Goal: Task Accomplishment & Management: Use online tool/utility

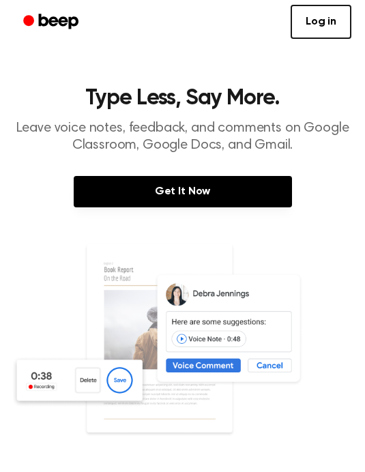
click at [307, 34] on link "Log in" at bounding box center [321, 22] width 61 height 34
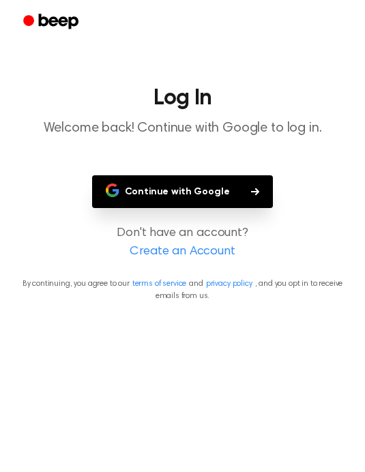
click at [102, 179] on button "Continue with Google" at bounding box center [183, 191] width 182 height 33
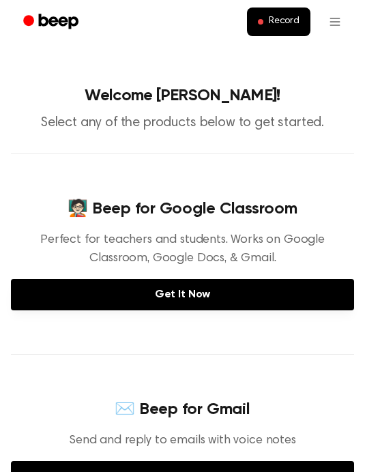
click at [269, 35] on button "Record" at bounding box center [278, 22] width 63 height 29
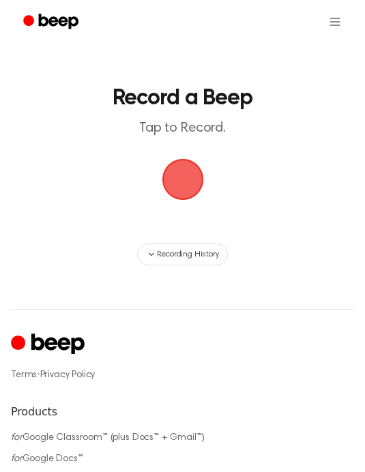
click at [172, 177] on span "button" at bounding box center [182, 179] width 46 height 46
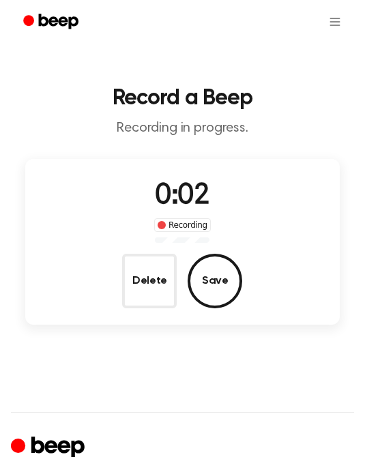
click at [143, 290] on button "Delete" at bounding box center [149, 281] width 55 height 55
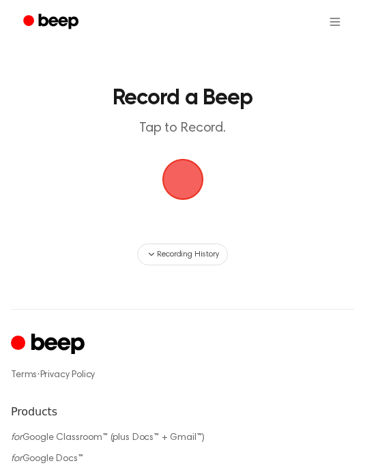
click at [186, 181] on span "button" at bounding box center [182, 179] width 46 height 46
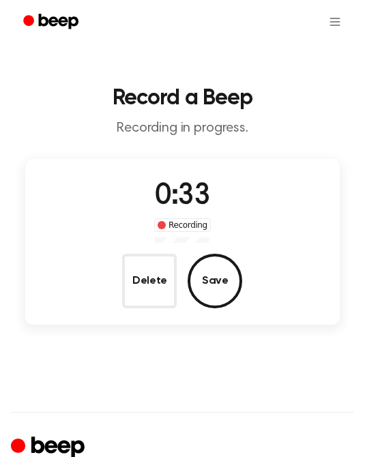
click at [141, 298] on button "Delete" at bounding box center [149, 281] width 55 height 55
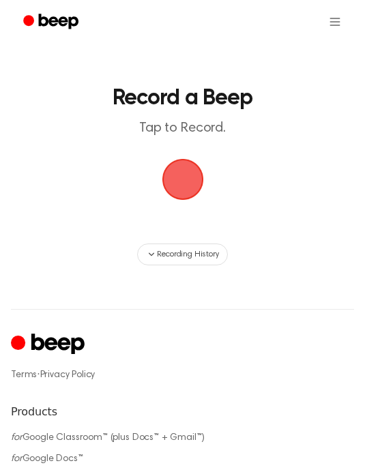
click at [166, 177] on span "button" at bounding box center [183, 180] width 42 height 42
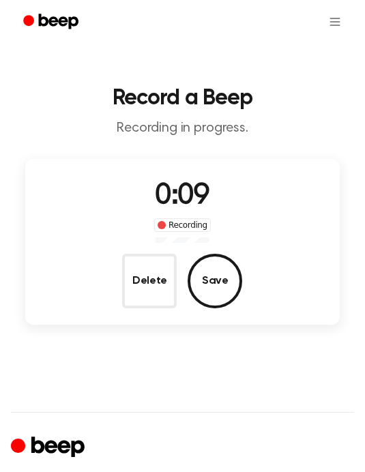
click at [129, 270] on button "Delete" at bounding box center [149, 281] width 55 height 55
